Goal: Find specific page/section: Find specific page/section

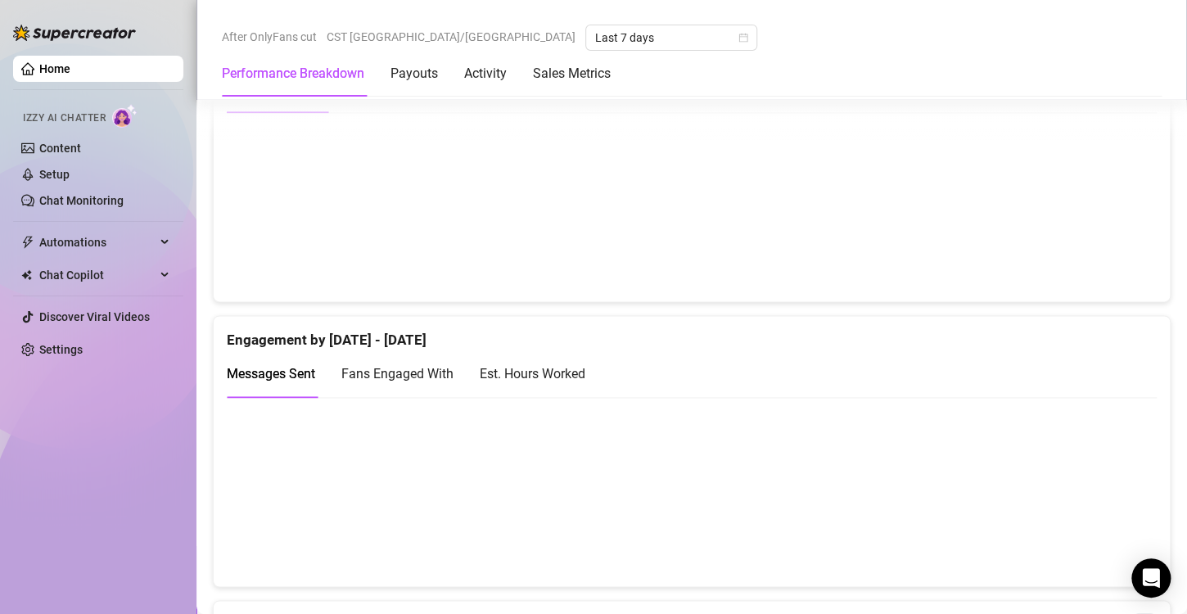
scroll to position [917, 0]
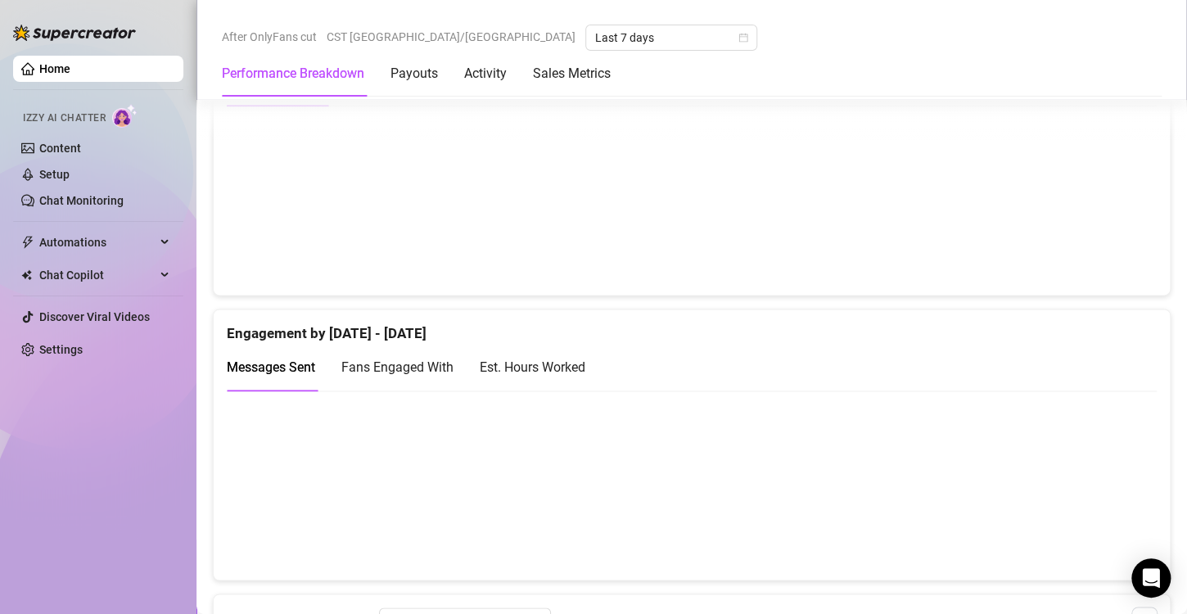
click at [978, 411] on canvas at bounding box center [685, 485] width 916 height 164
click at [567, 364] on div "Est. Hours Worked" at bounding box center [533, 367] width 106 height 20
